Goal: Information Seeking & Learning: Learn about a topic

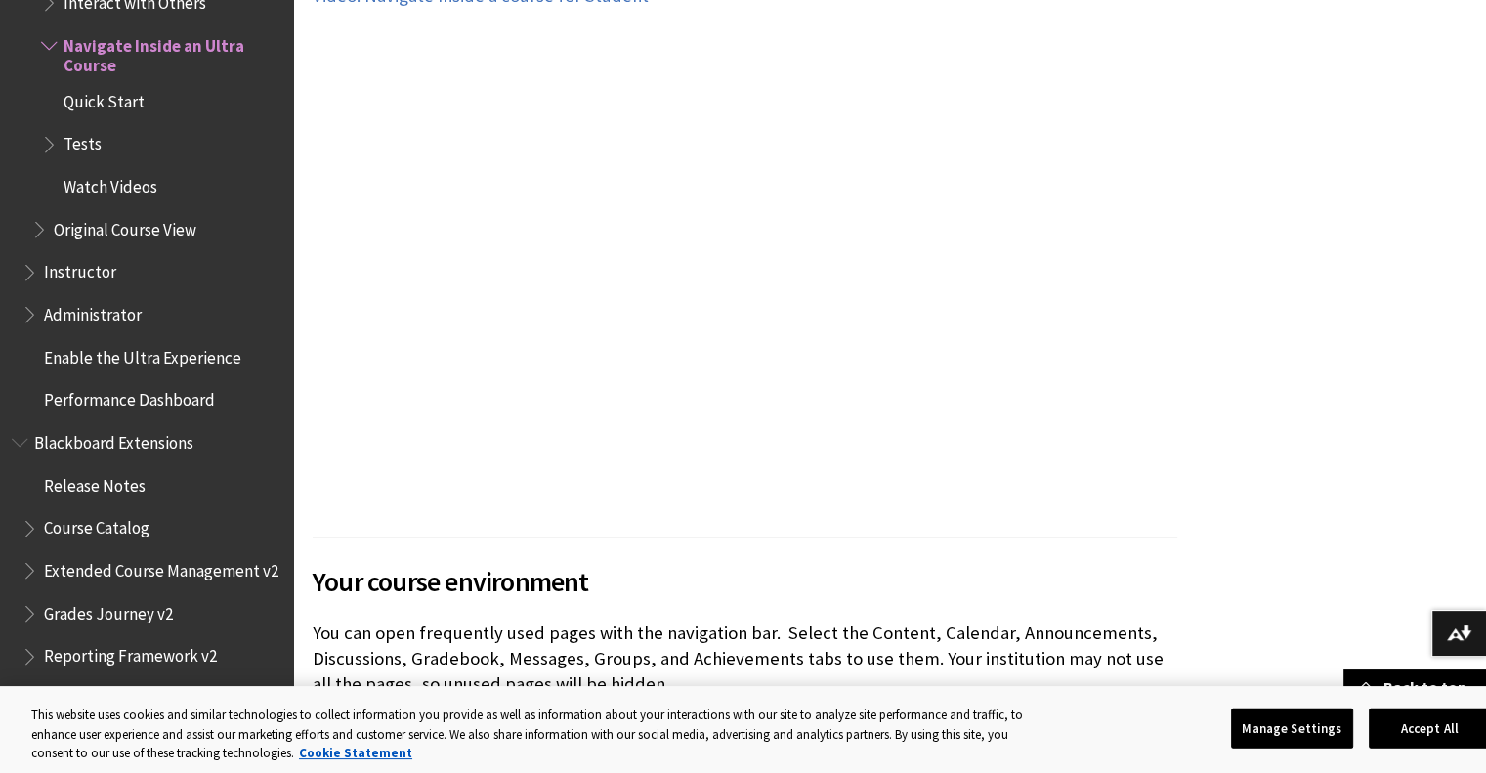
scroll to position [1042, 0]
click at [1389, 721] on button "Accept All" at bounding box center [1430, 728] width 122 height 41
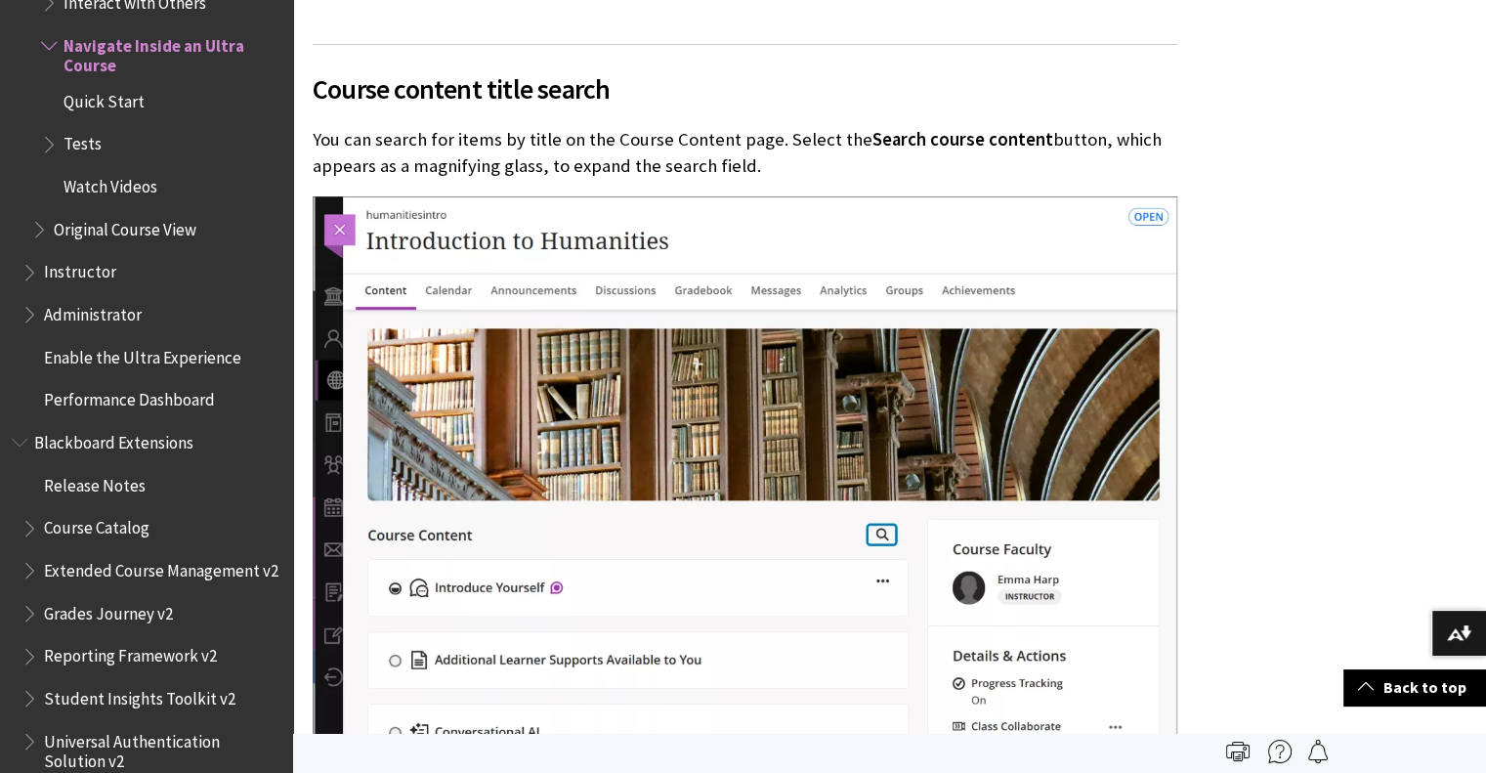
scroll to position [2996, 0]
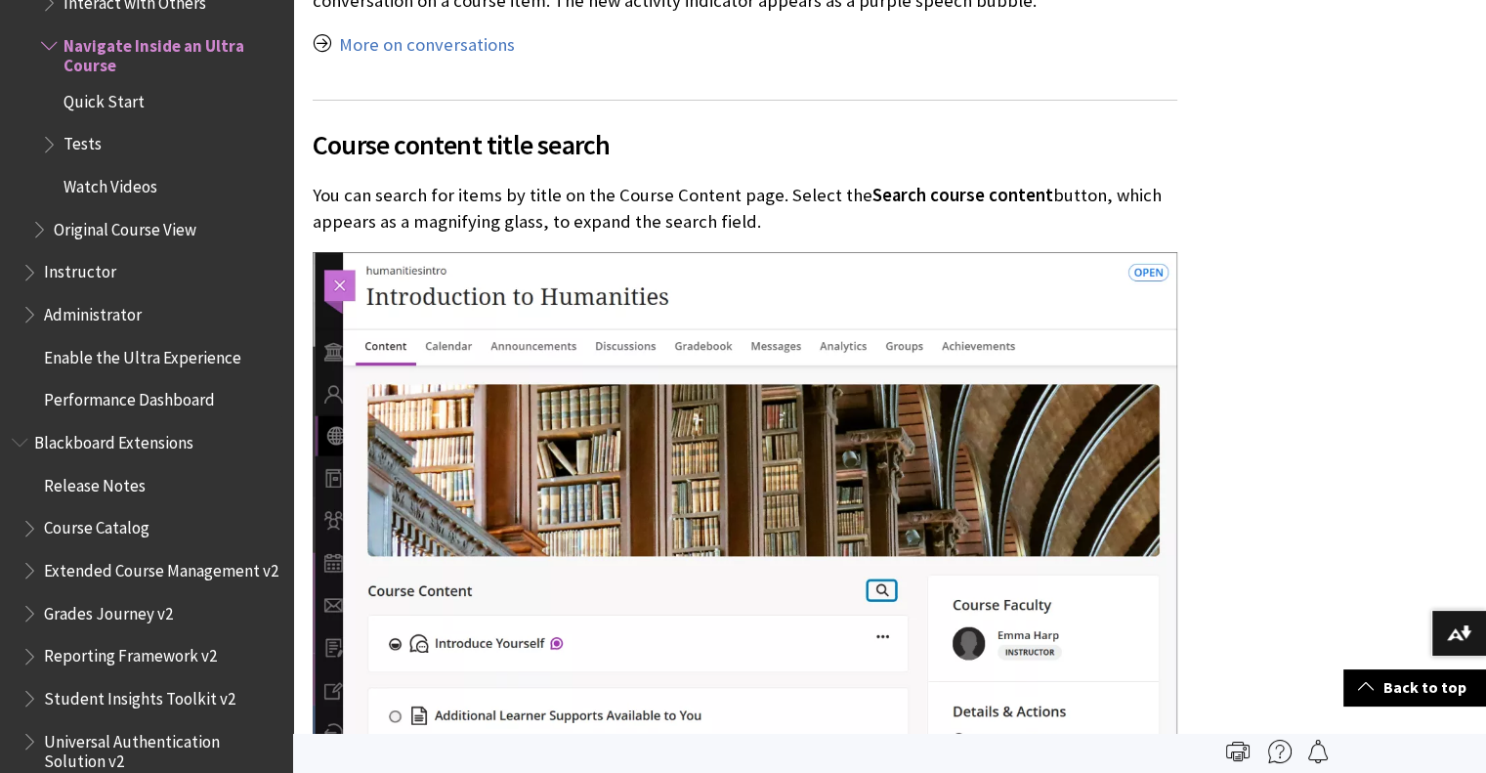
click at [117, 104] on span "Quick Start" at bounding box center [104, 98] width 81 height 26
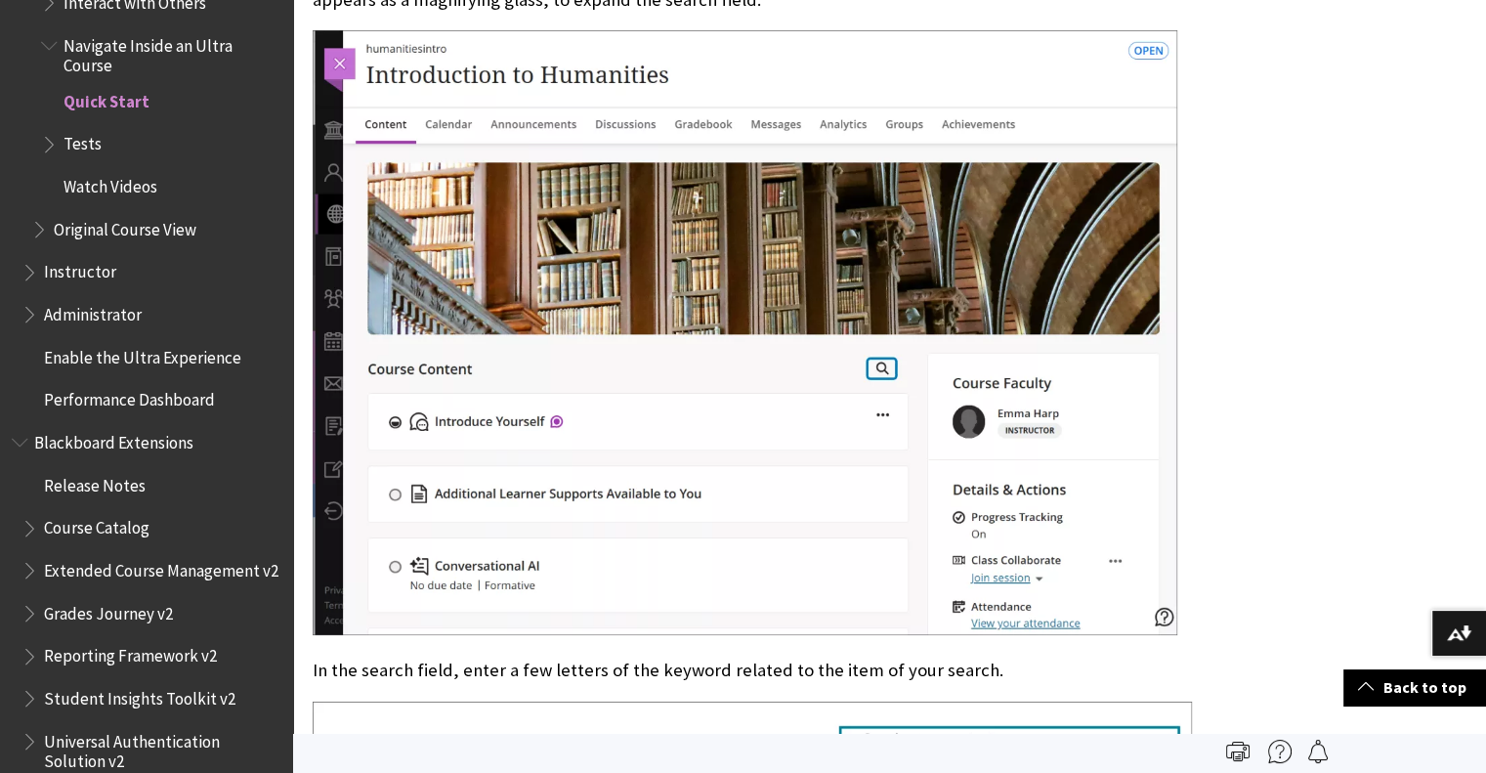
scroll to position [2684, 0]
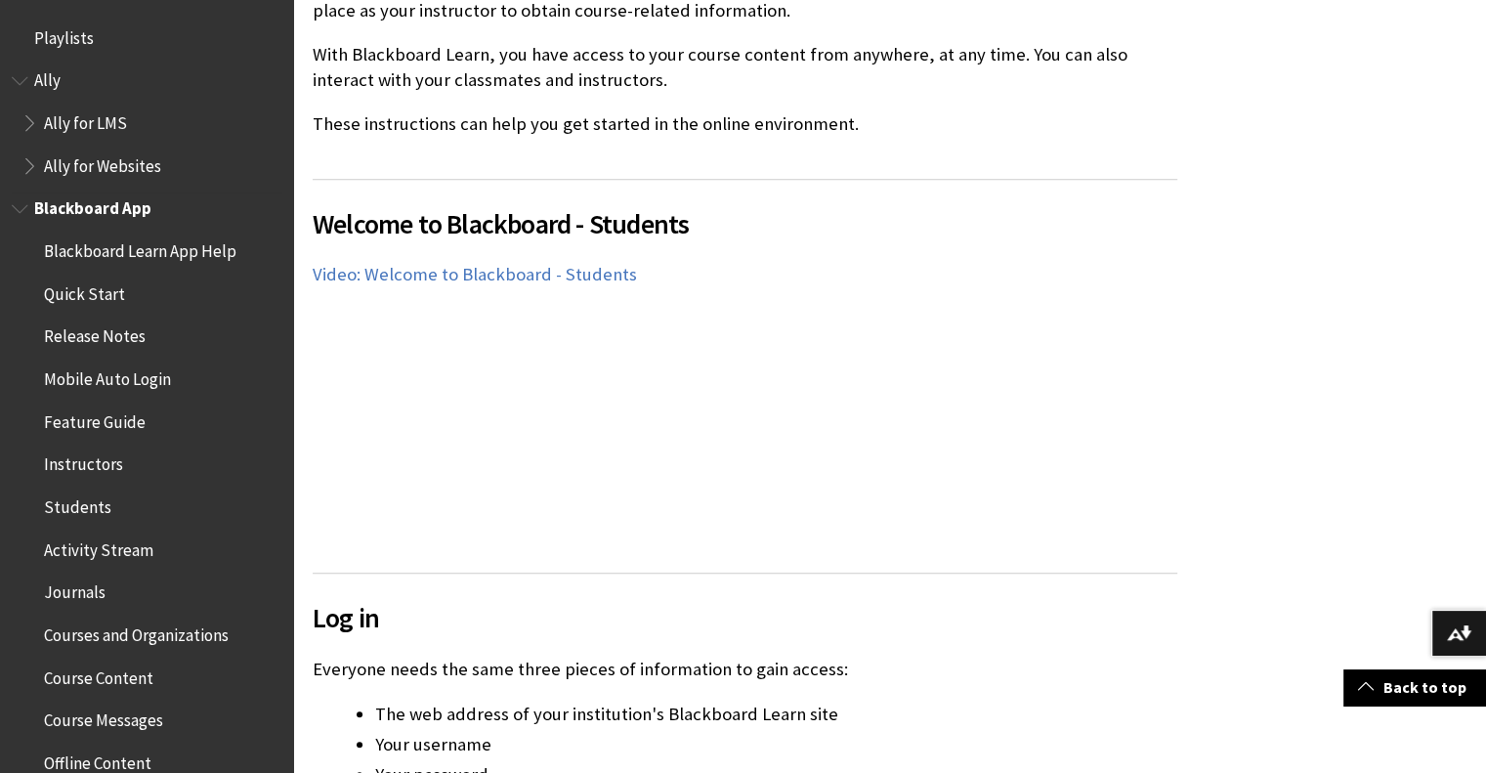
click at [110, 296] on span "Quick Start" at bounding box center [84, 291] width 81 height 26
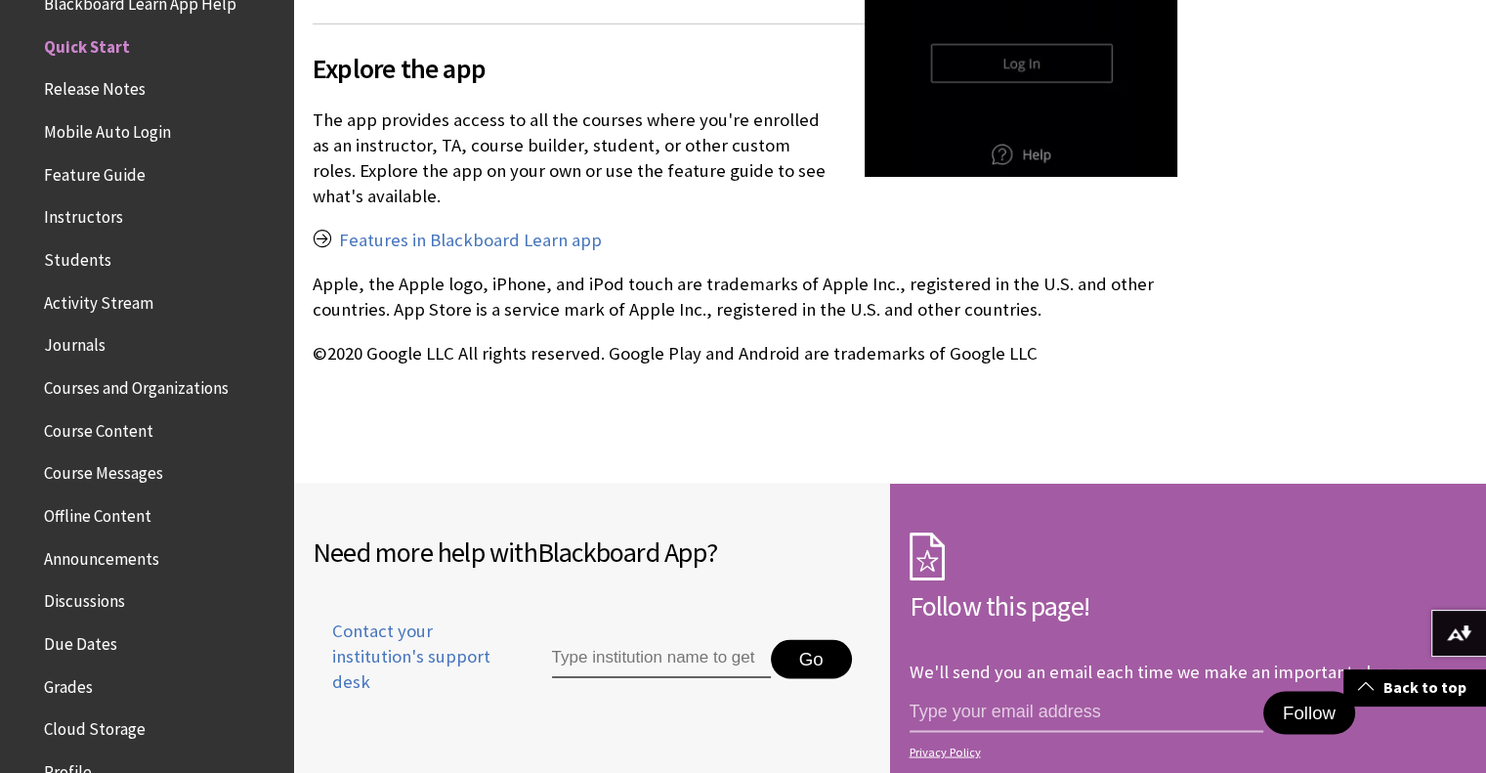
scroll to position [3257, 0]
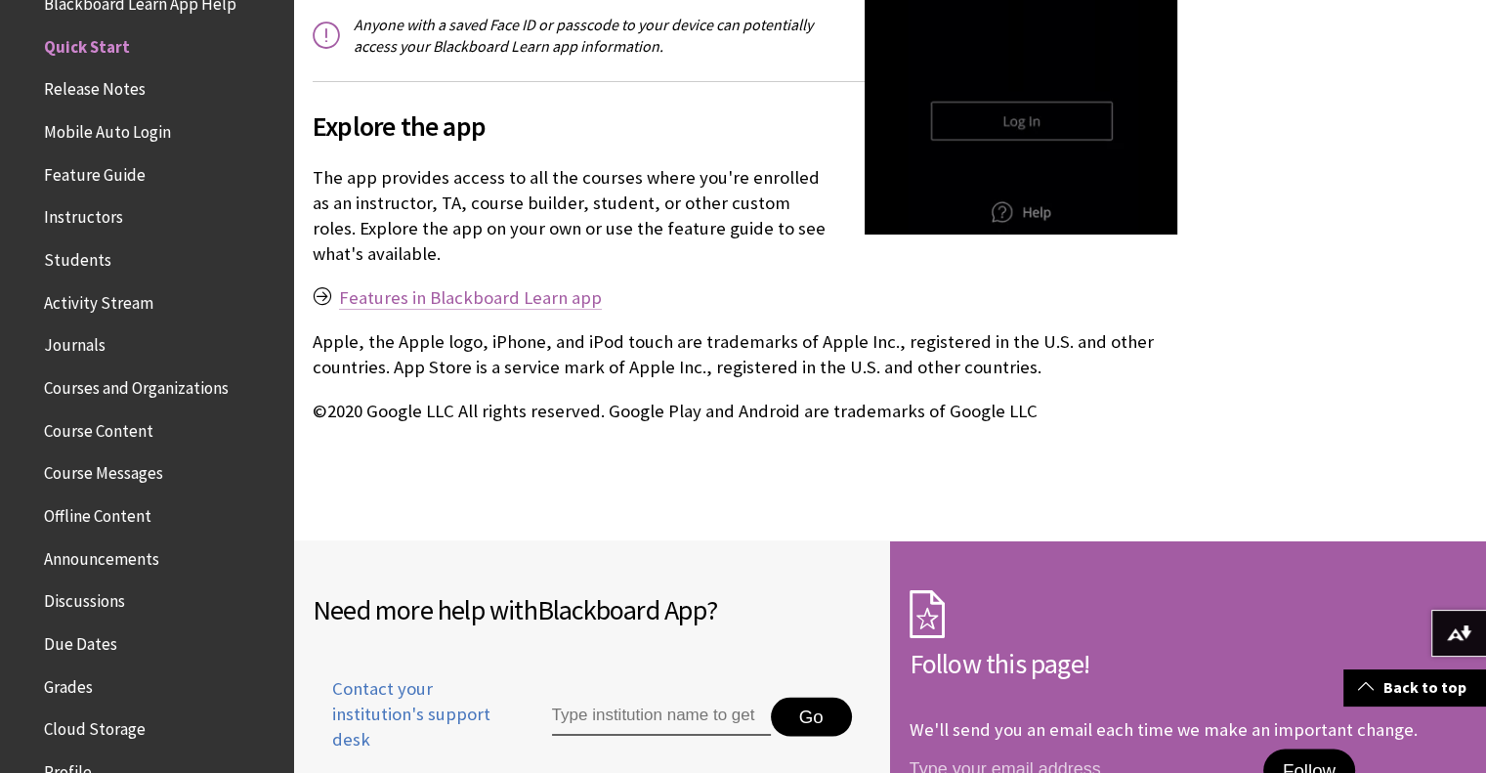
click at [489, 300] on link "Features in Blackboard Learn app" at bounding box center [470, 297] width 263 height 23
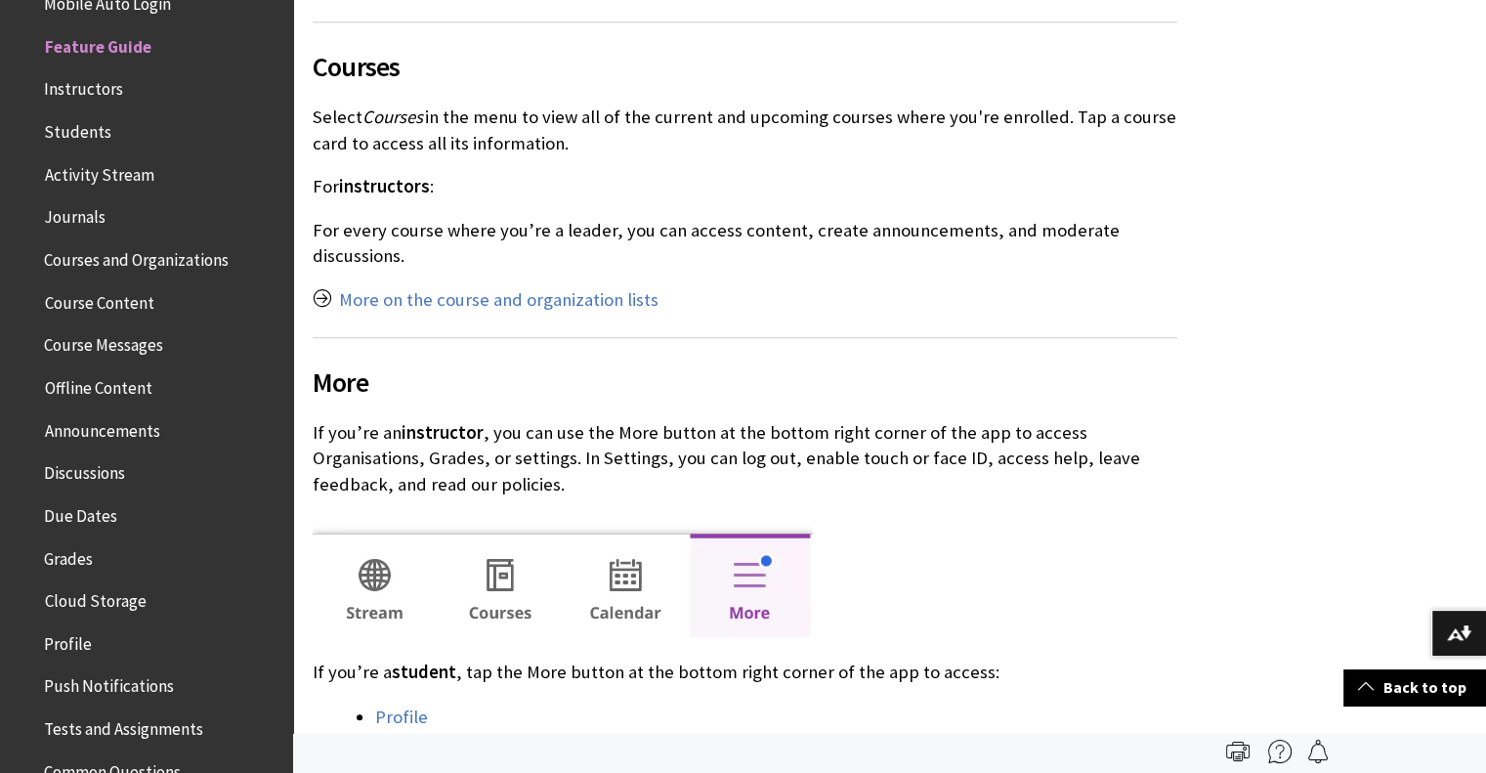
scroll to position [1564, 0]
click at [85, 132] on span "Students" at bounding box center [77, 128] width 67 height 26
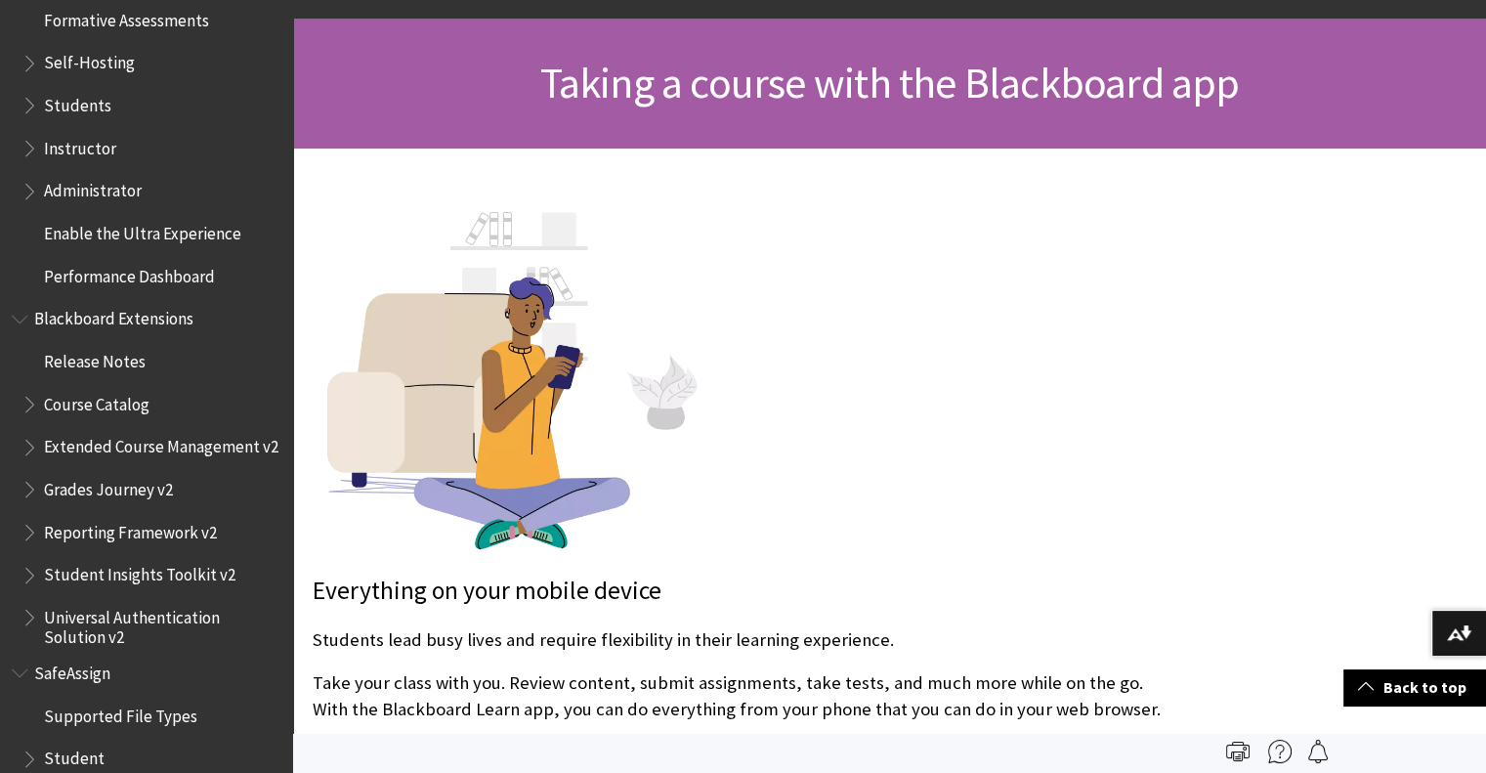
scroll to position [1945, 0]
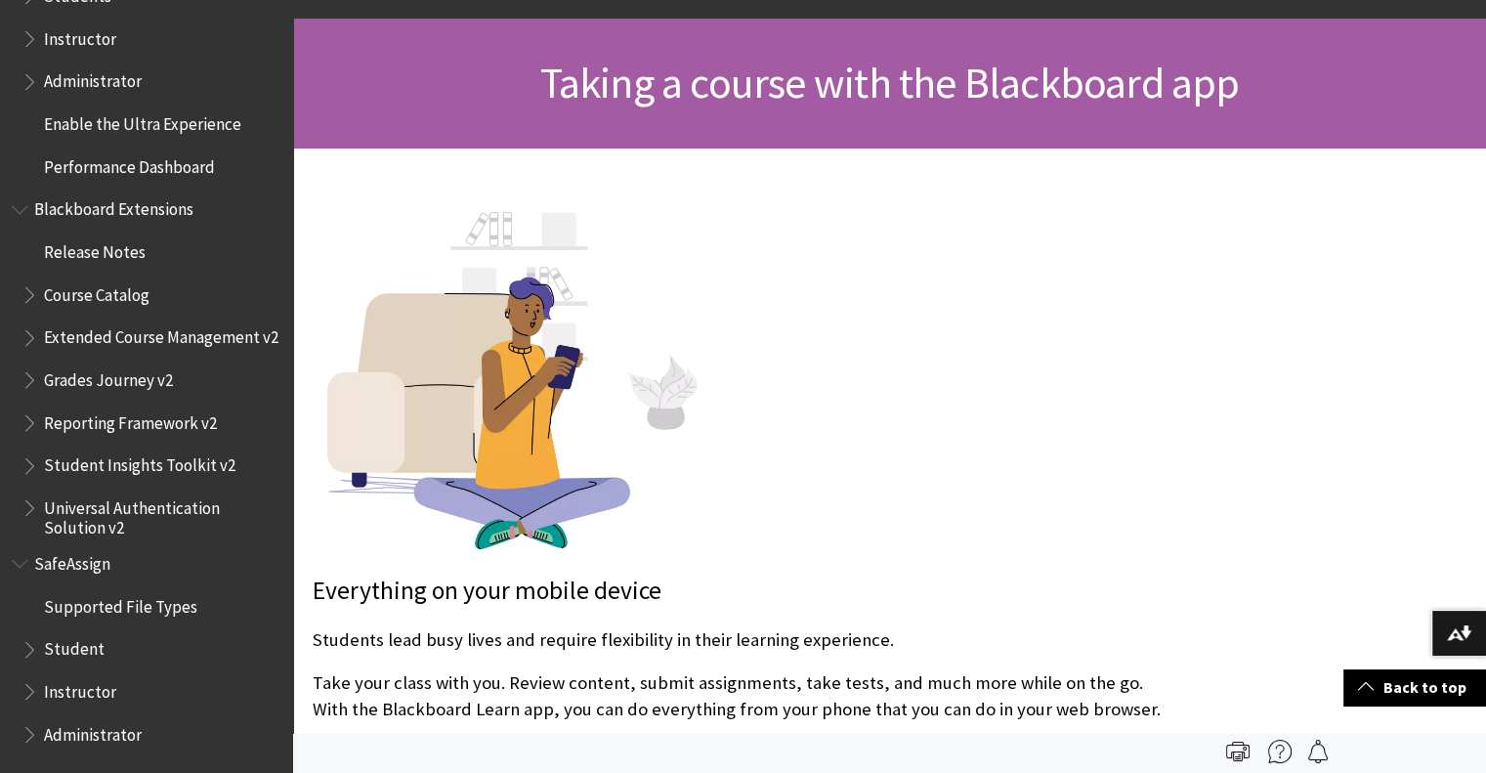
click at [31, 652] on span "Book outline for Blackboard SafeAssign" at bounding box center [32, 645] width 21 height 24
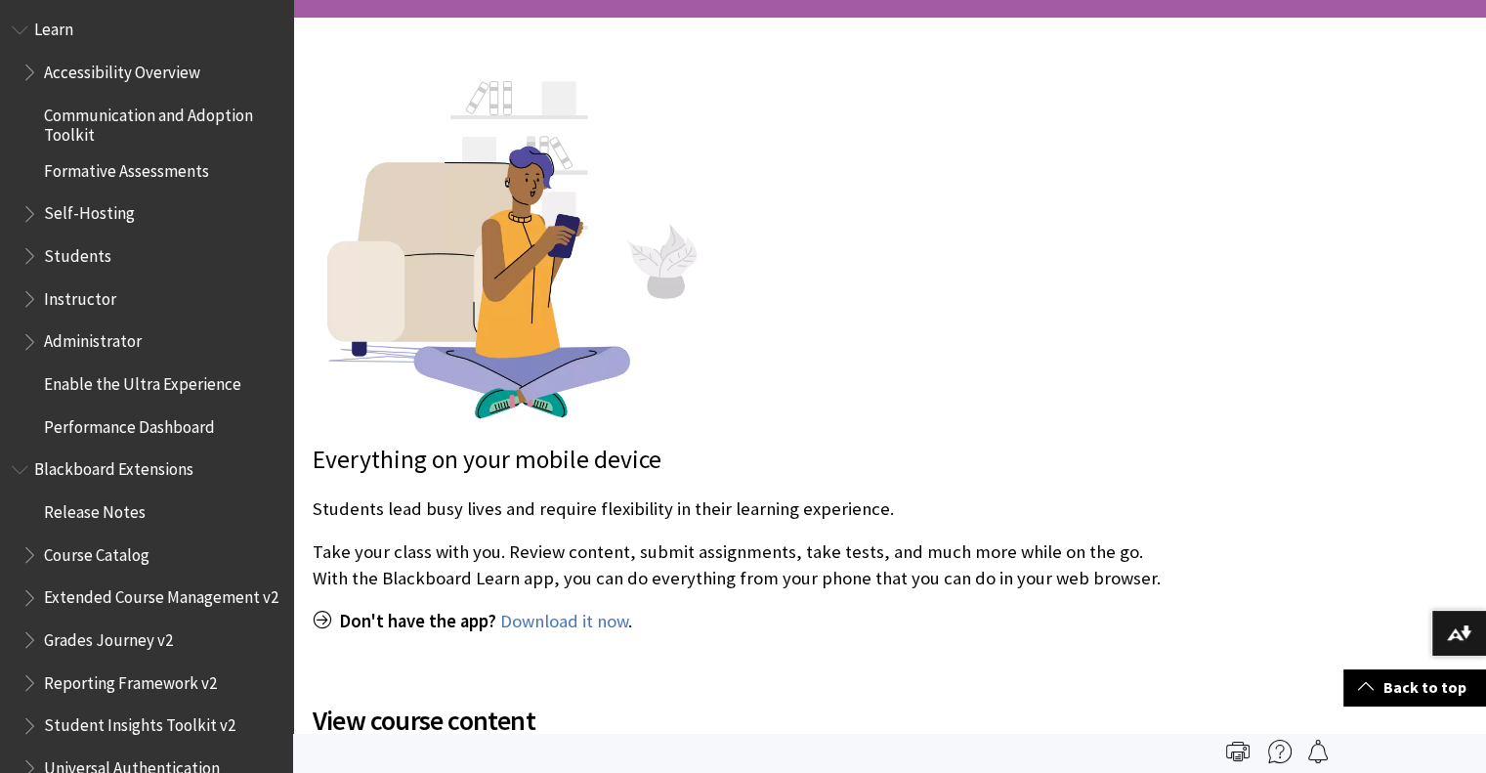
scroll to position [1694, 0]
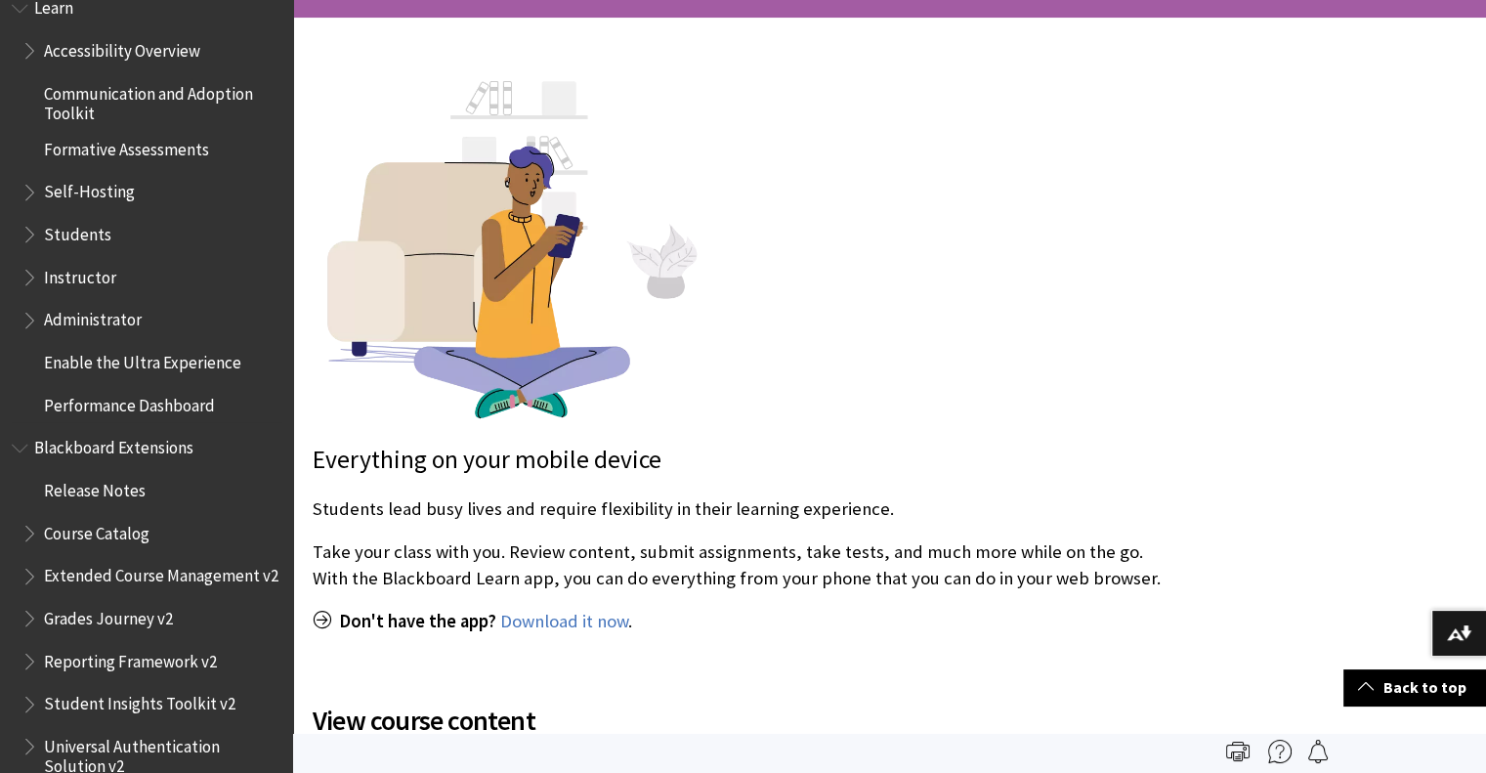
click at [27, 237] on span "Book outline for Blackboard Learn Help" at bounding box center [32, 230] width 21 height 24
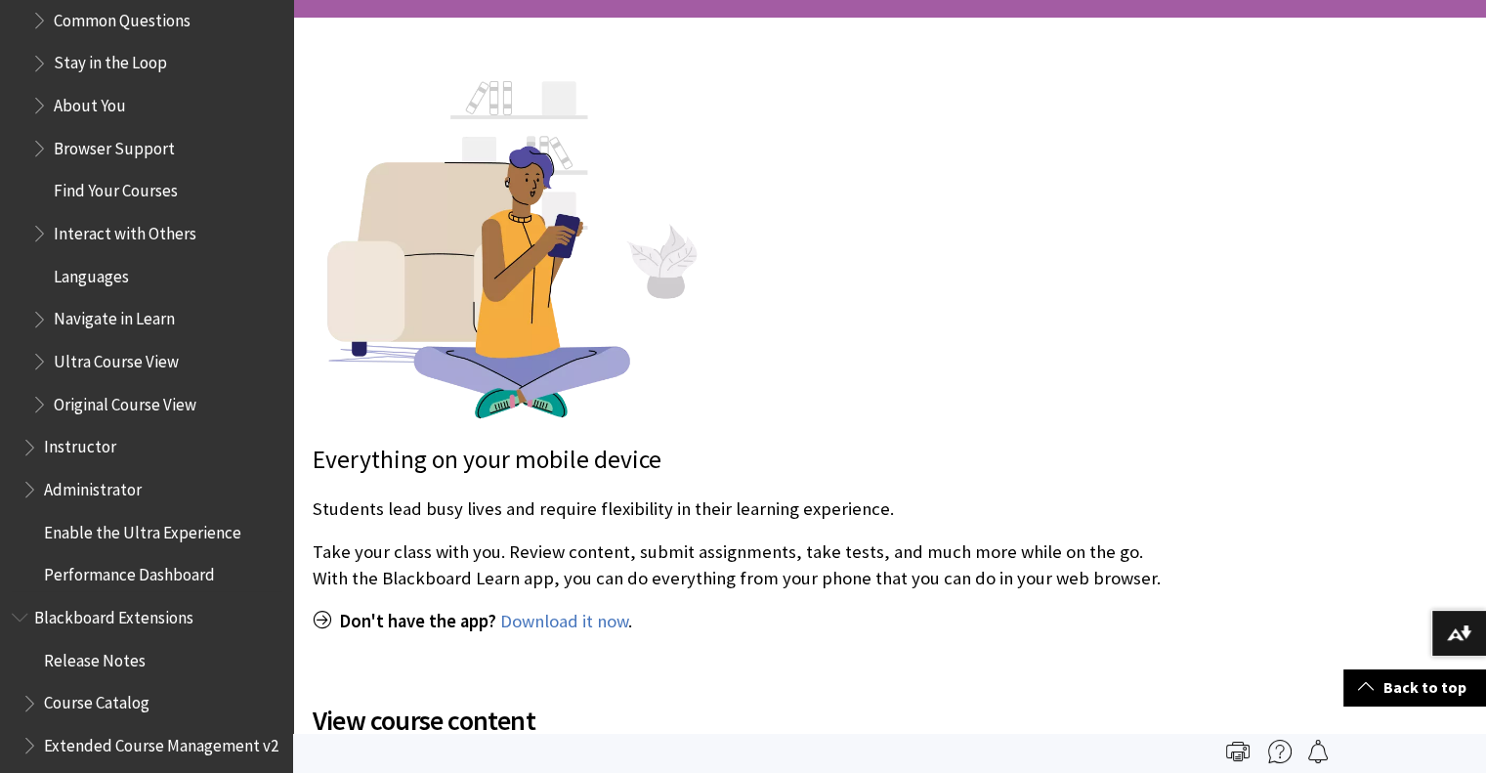
scroll to position [1955, 0]
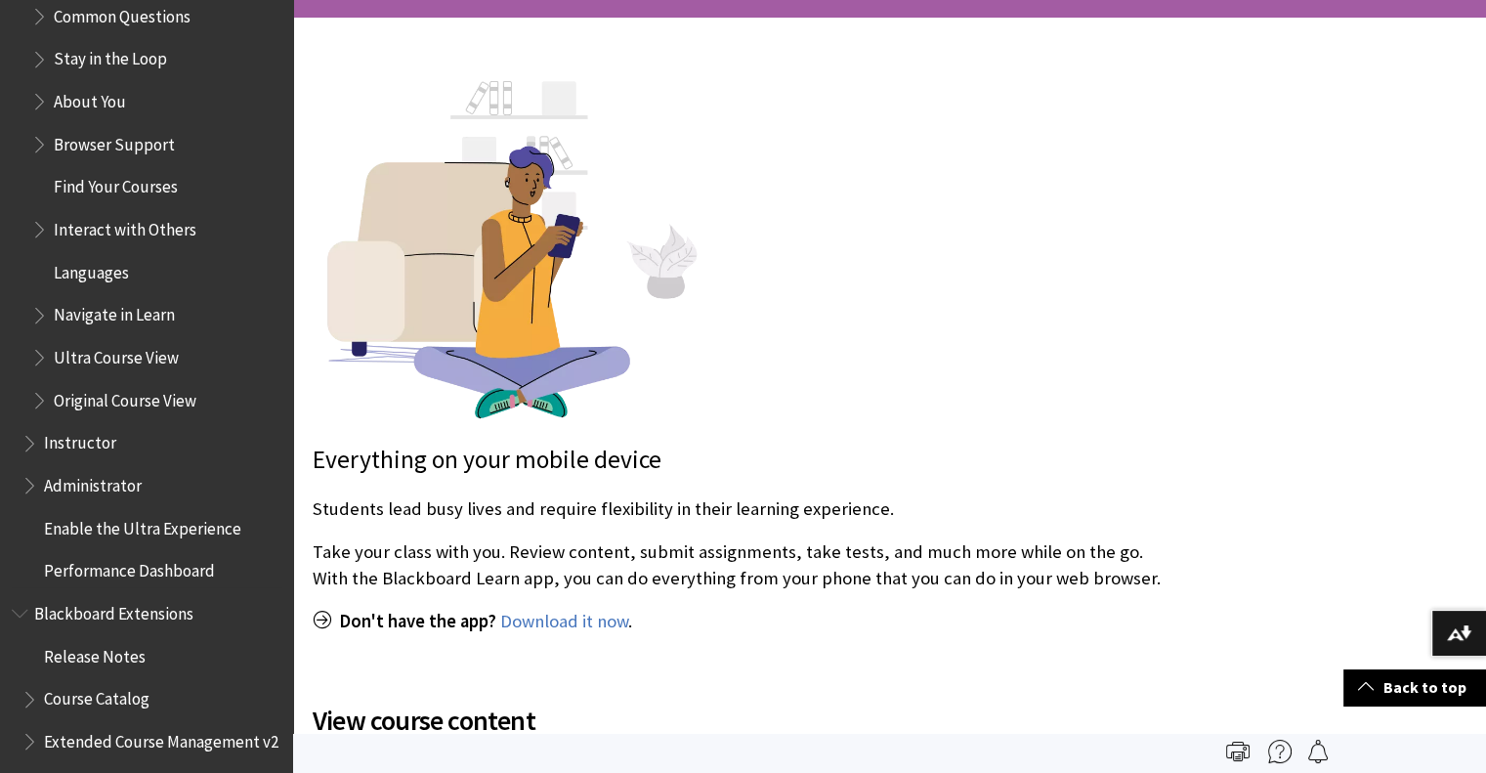
click at [45, 359] on span "Book outline for Blackboard Learn Help" at bounding box center [41, 353] width 21 height 24
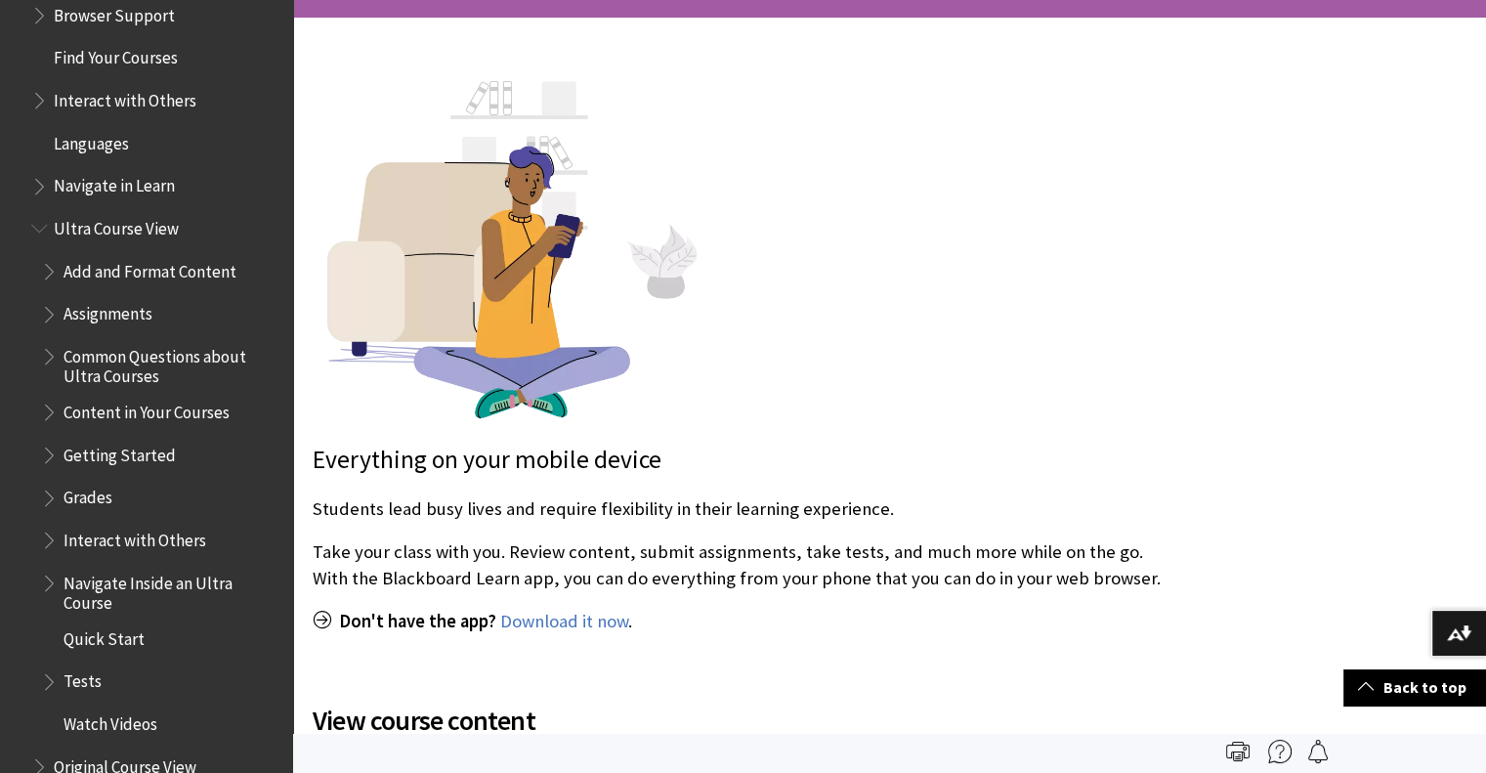
scroll to position [2085, 0]
click at [46, 269] on span "Book outline for Blackboard Learn Help" at bounding box center [51, 266] width 21 height 24
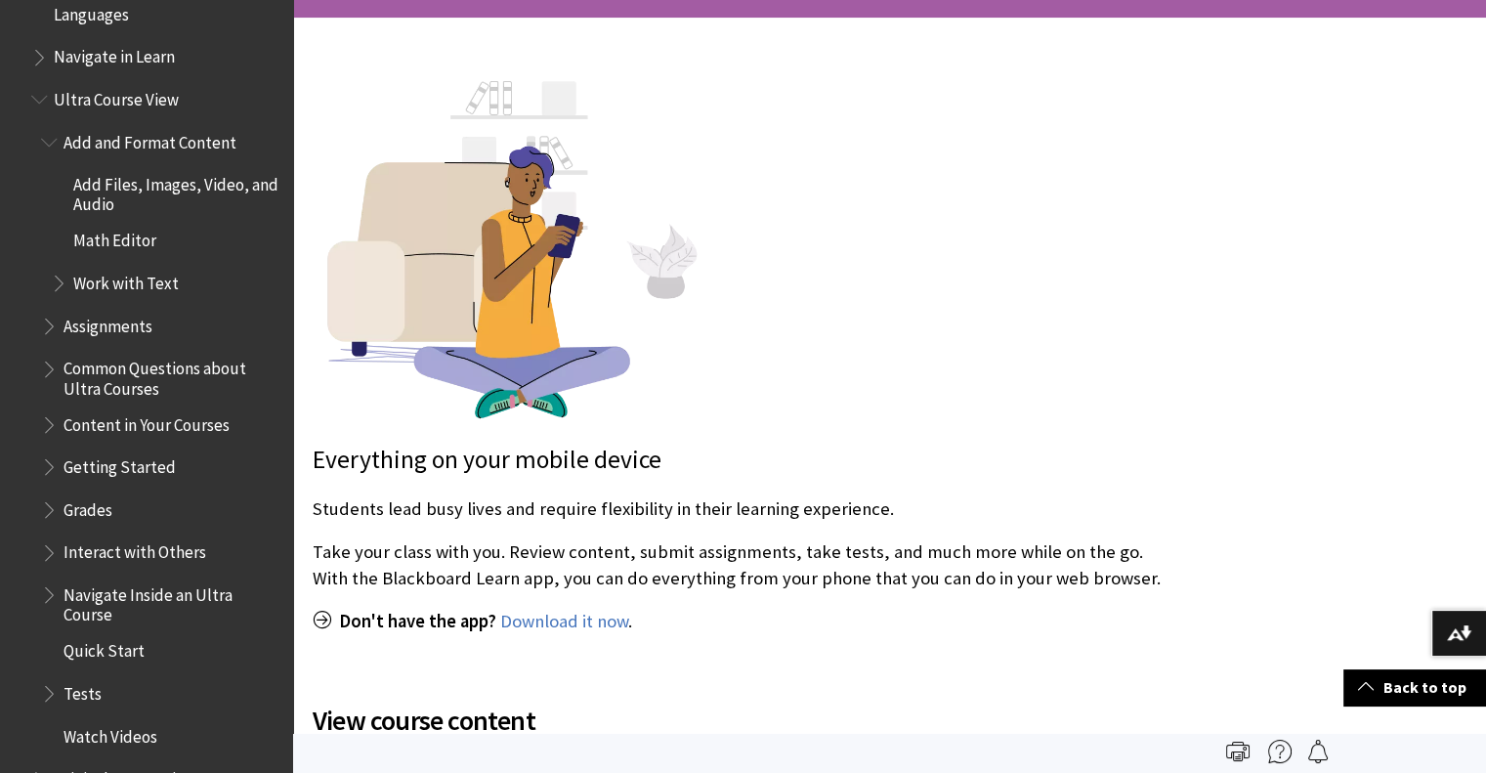
scroll to position [2215, 0]
click at [55, 278] on span "Book outline for Blackboard Learn Help" at bounding box center [61, 277] width 21 height 24
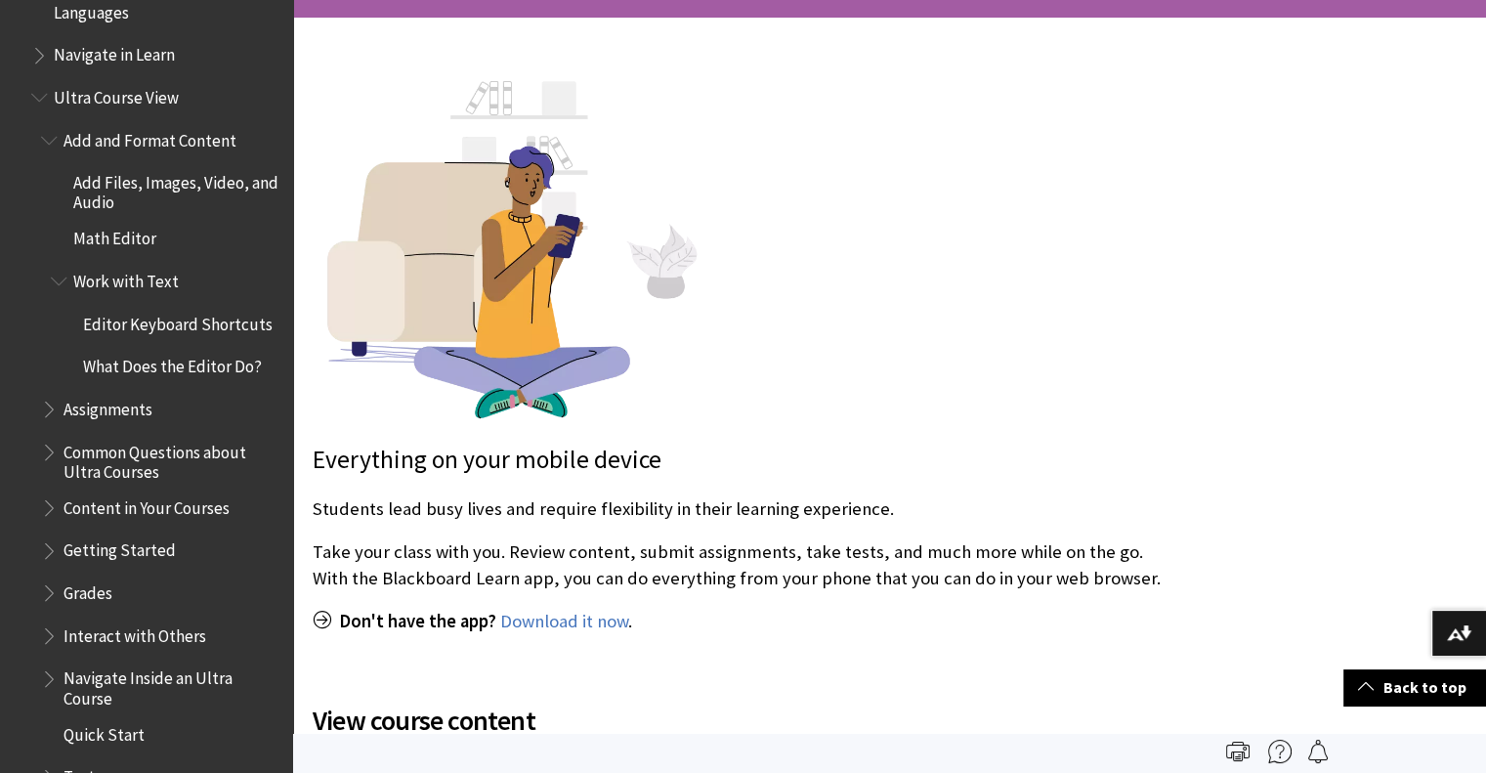
scroll to position [2346, 0]
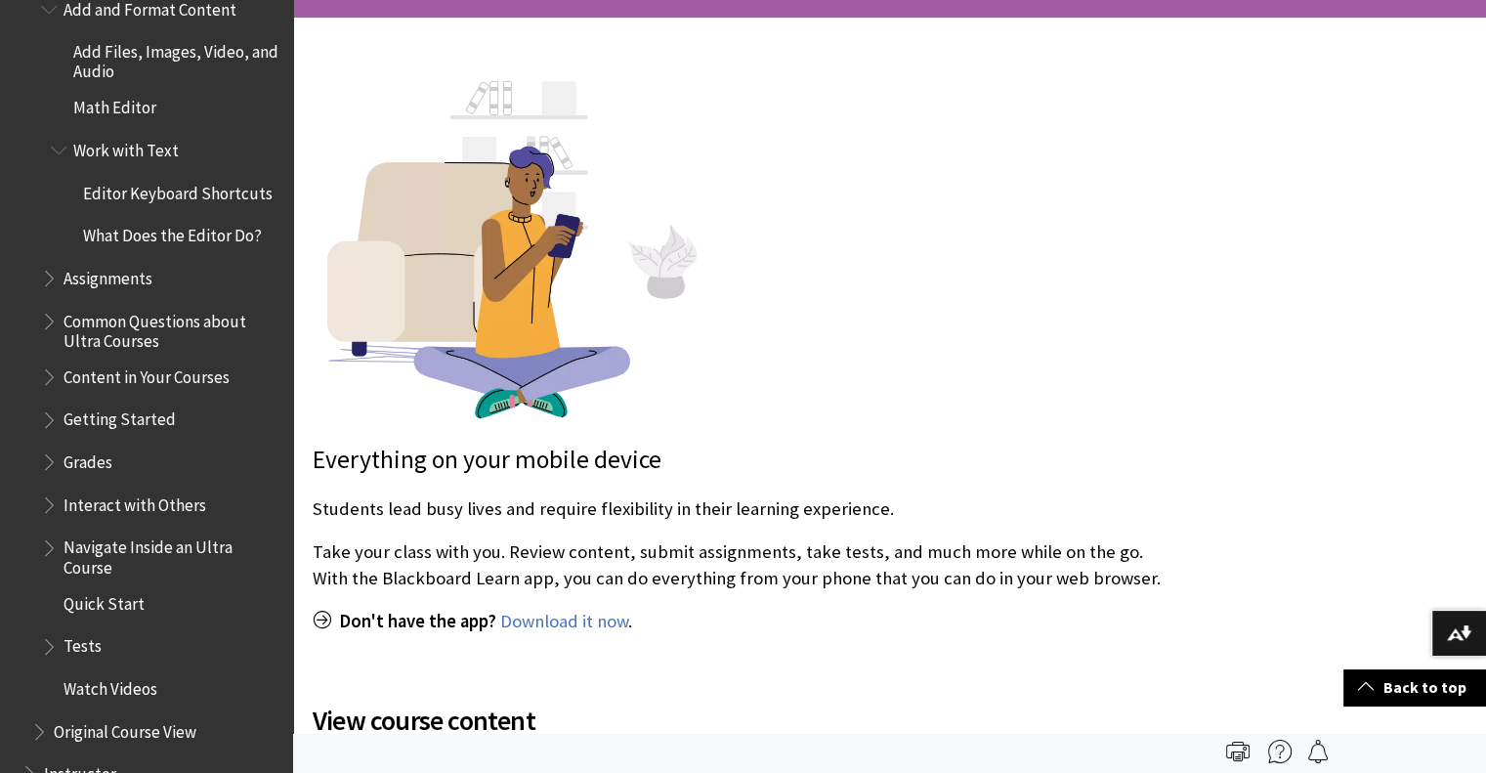
click at [51, 270] on span "Book outline for Blackboard Learn Help" at bounding box center [51, 274] width 21 height 24
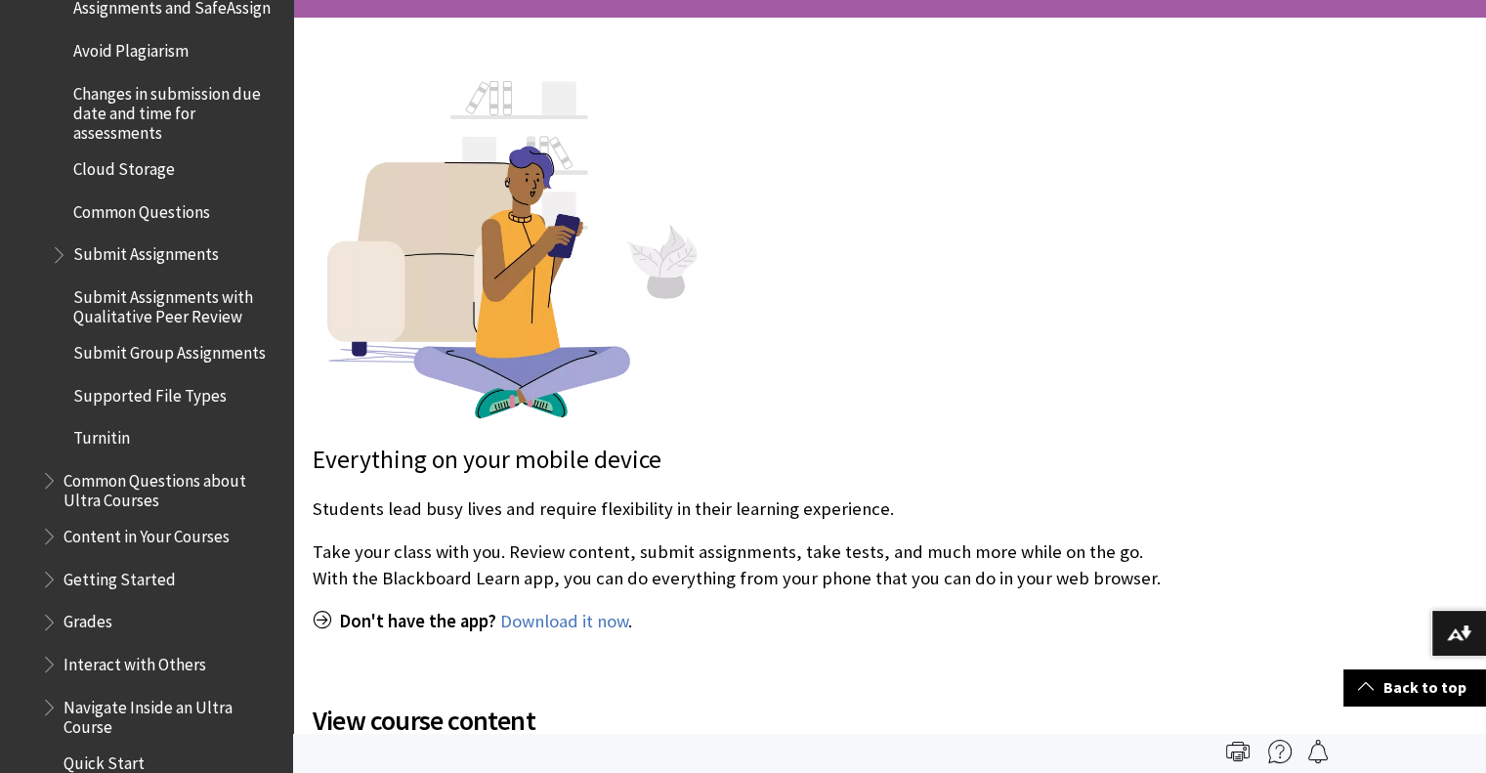
scroll to position [2736, 0]
